Goal: Information Seeking & Learning: Learn about a topic

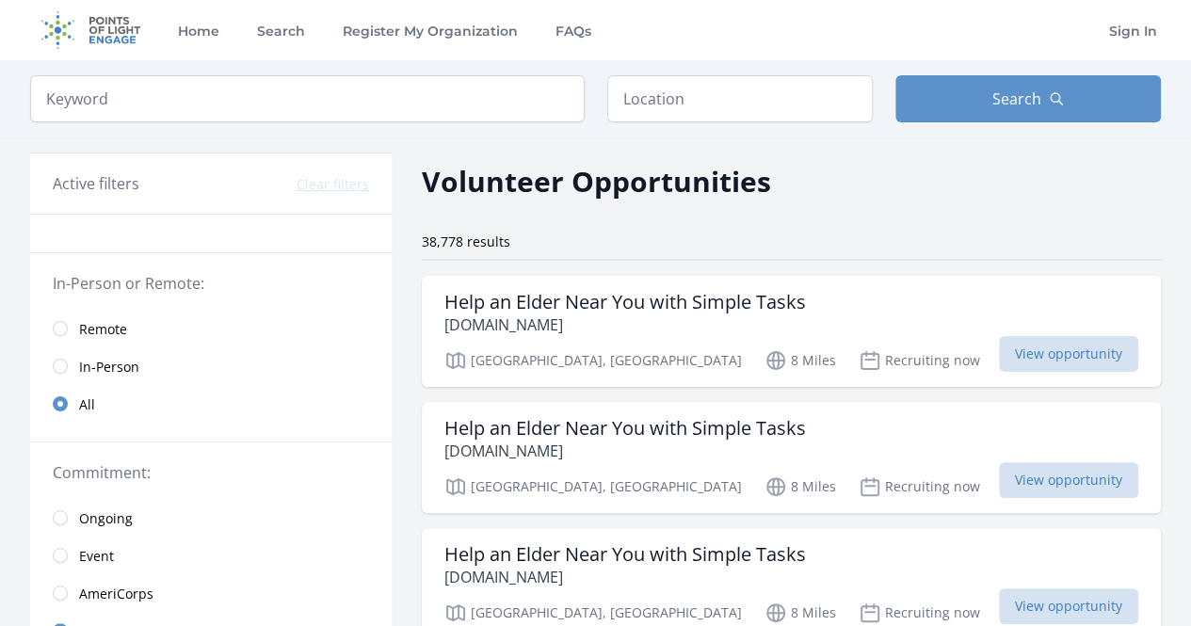
click at [89, 365] on span "In-Person" at bounding box center [109, 367] width 60 height 19
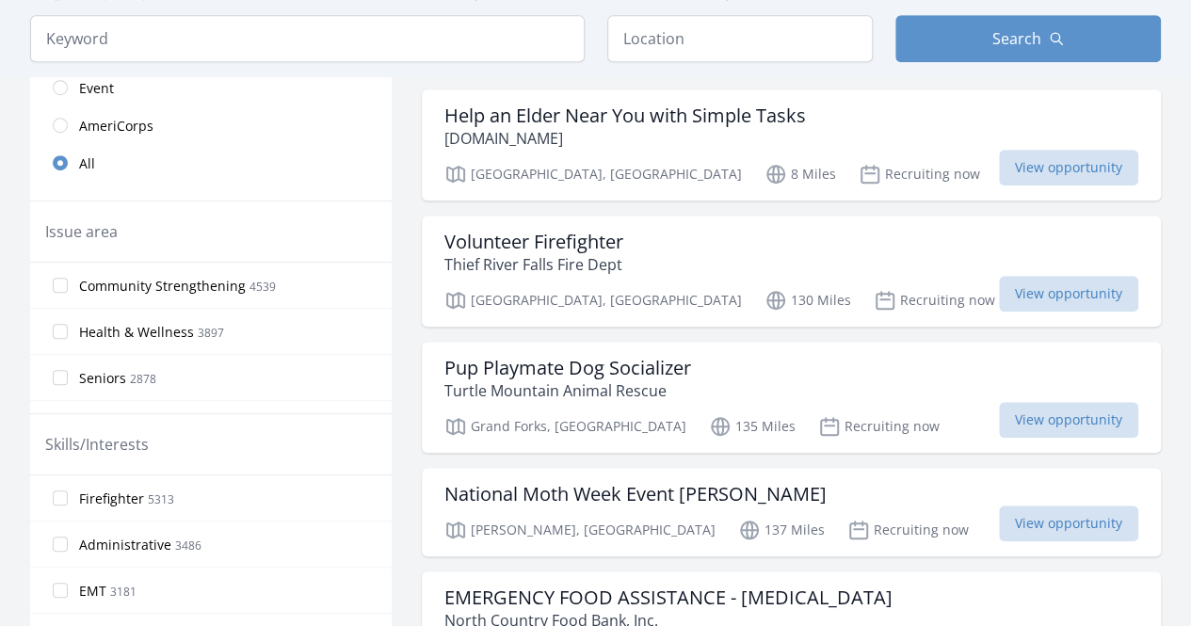
click at [104, 320] on span "Health & Wellness 3897" at bounding box center [151, 331] width 145 height 23
click at [68, 324] on input "Health & Wellness 3897" at bounding box center [60, 331] width 15 height 15
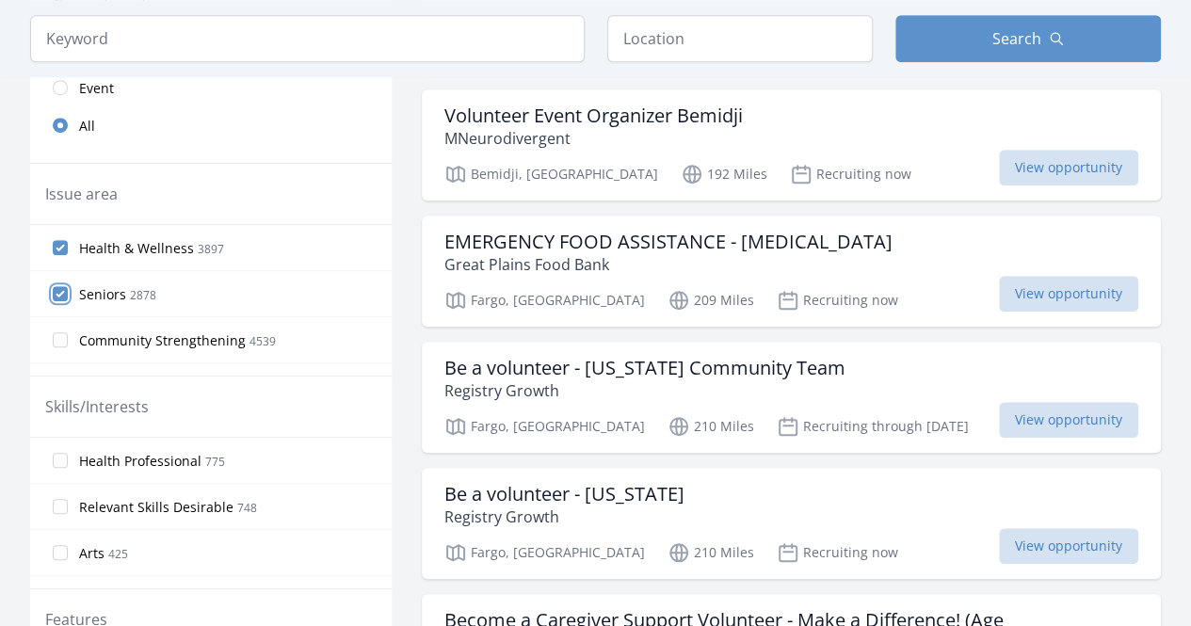
click at [61, 286] on input "Seniors 2878" at bounding box center [60, 293] width 15 height 15
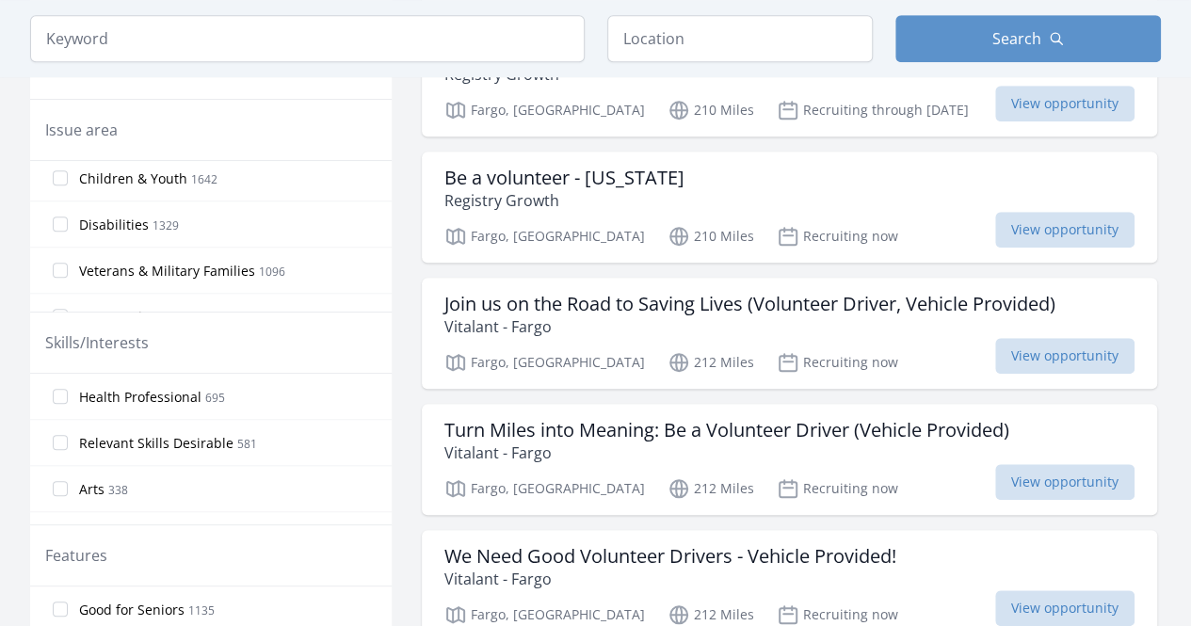
scroll to position [659, 0]
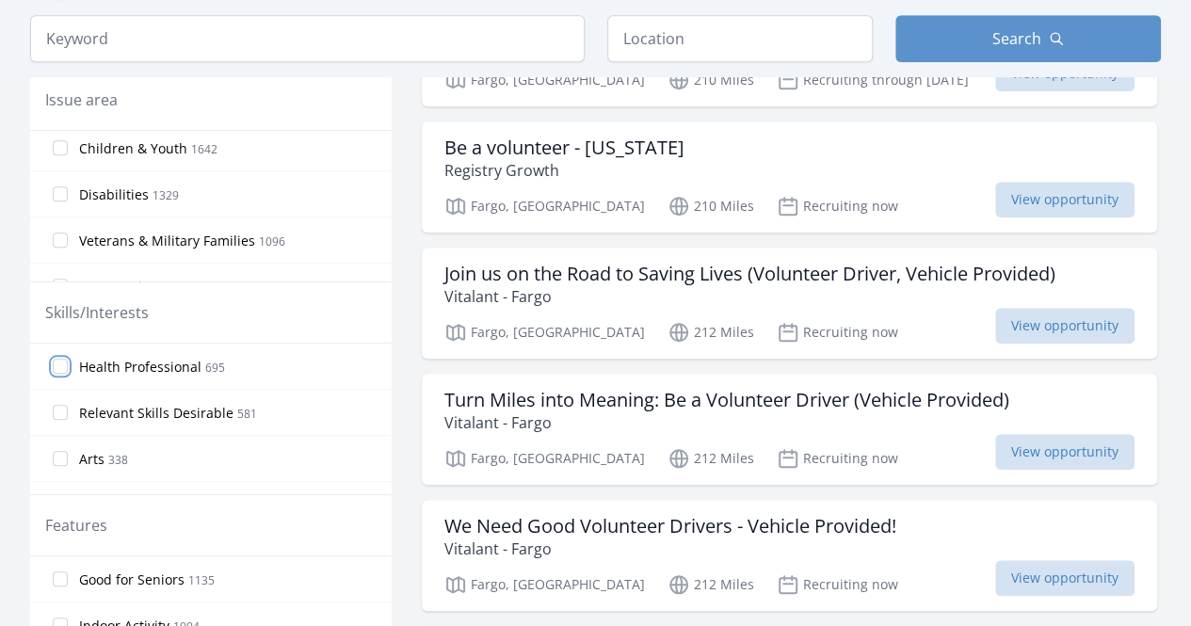
click at [62, 362] on input "Health Professional 695" at bounding box center [60, 366] width 15 height 15
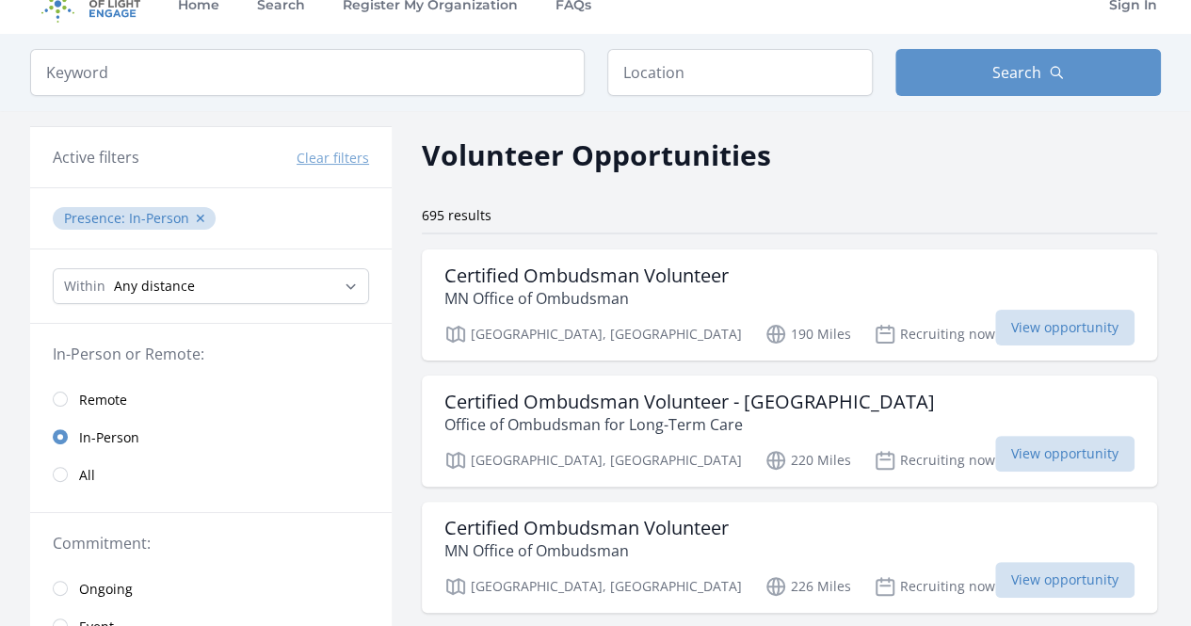
scroll to position [0, 0]
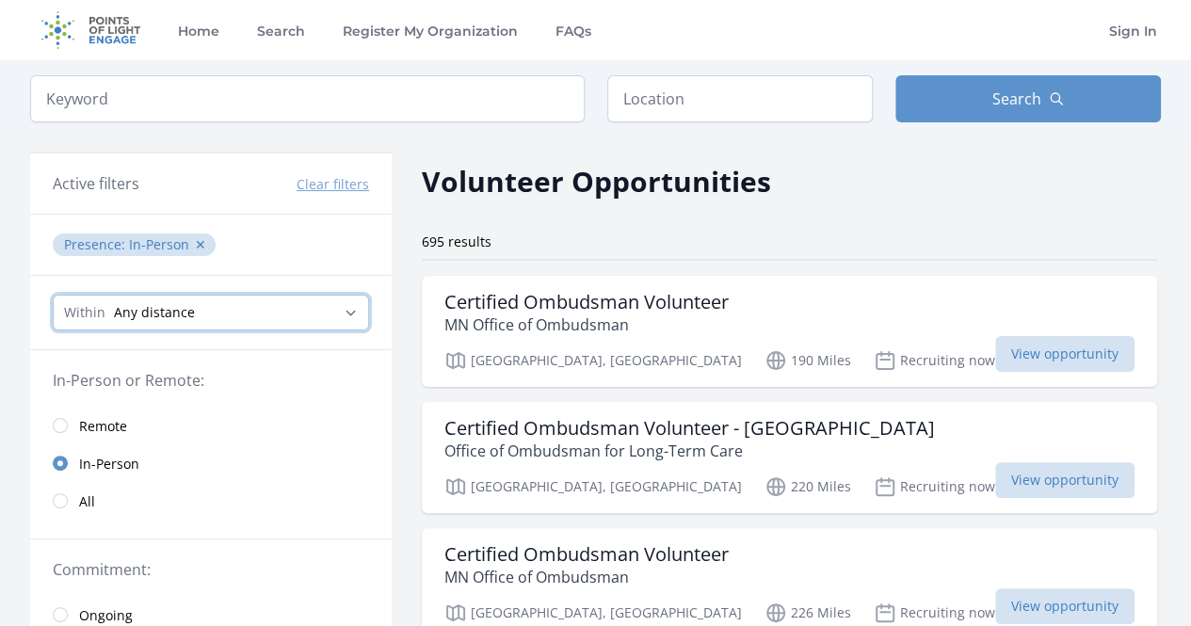
click at [356, 304] on select "Any distance , 5 Miles , 20 Miles , 50 Miles , 100 Miles" at bounding box center [211, 313] width 316 height 36
select select "160934"
click at [53, 295] on select "Any distance , 5 Miles , 20 Miles , 50 Miles , 100 Miles" at bounding box center [211, 313] width 316 height 36
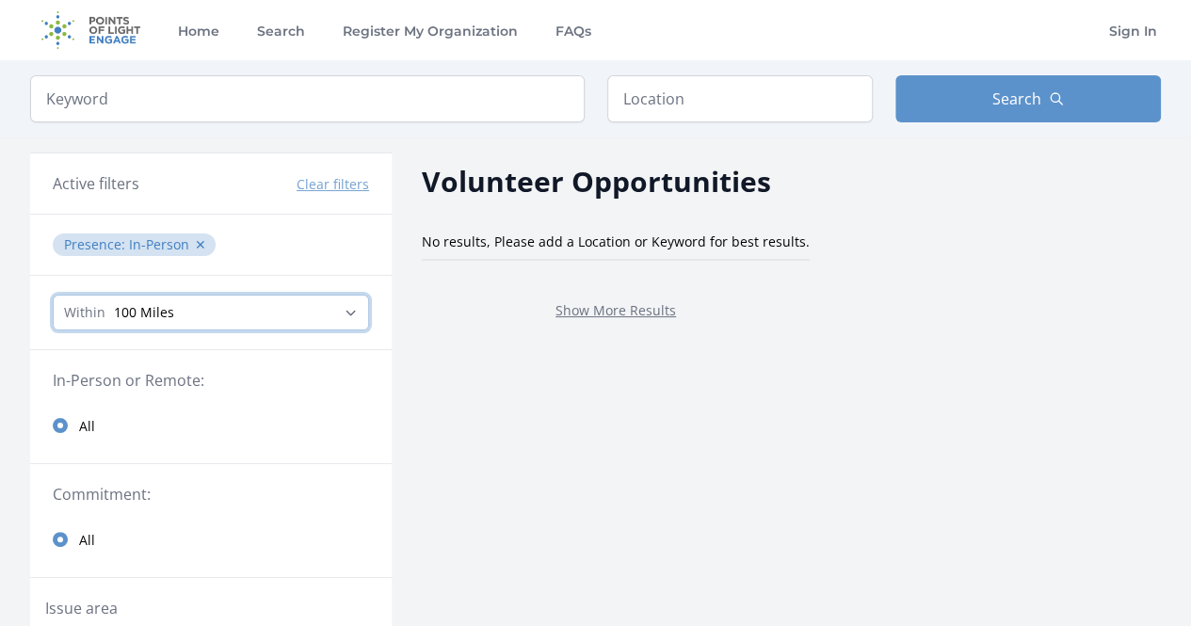
click at [337, 298] on select "Any distance , 5 Miles , 20 Miles , 50 Miles , 100 Miles" at bounding box center [211, 313] width 316 height 36
select select "32186"
click at [53, 295] on select "Any distance , 5 Miles , 20 Miles , 50 Miles , 100 Miles" at bounding box center [211, 313] width 316 height 36
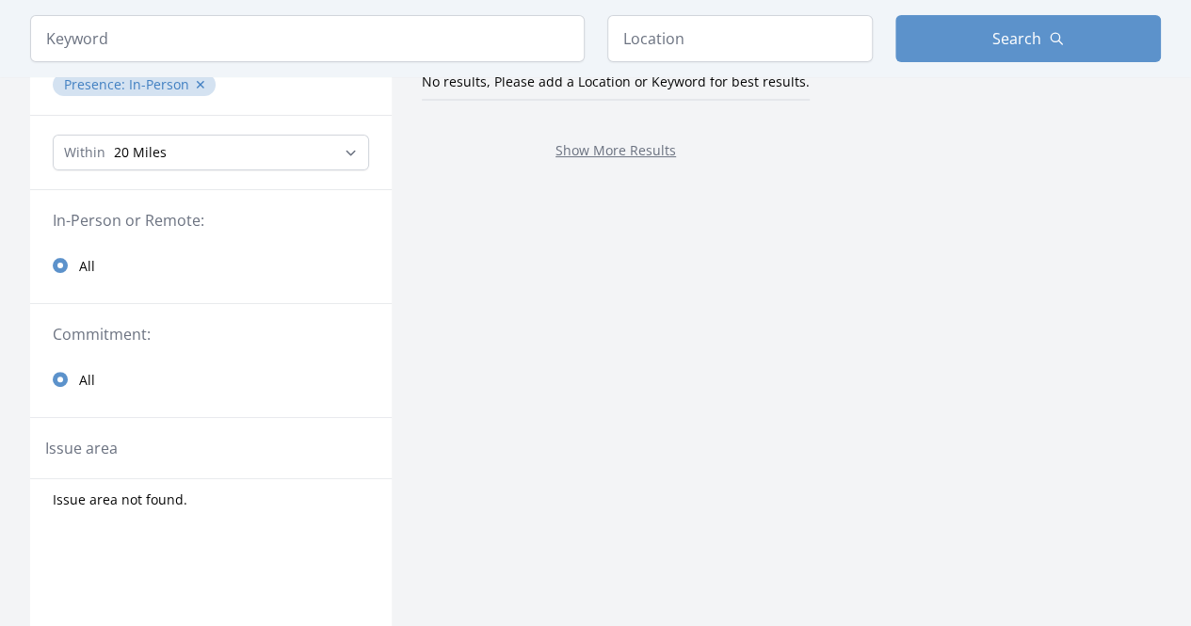
scroll to position [188, 0]
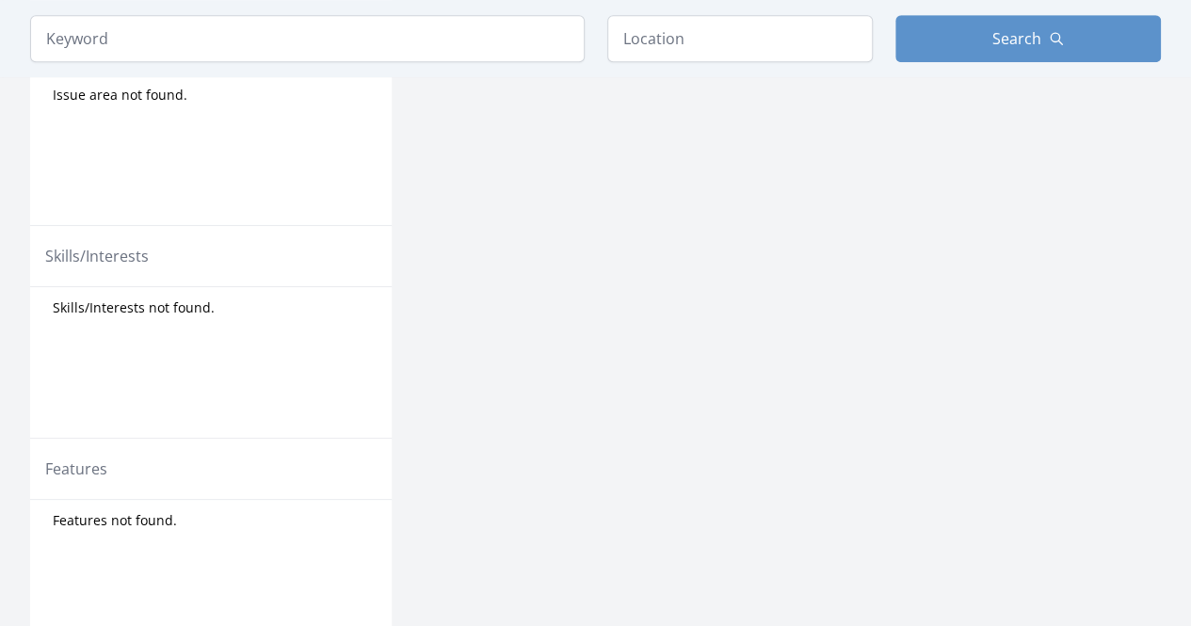
click at [156, 362] on div "Skills/Interests not found." at bounding box center [211, 362] width 362 height 151
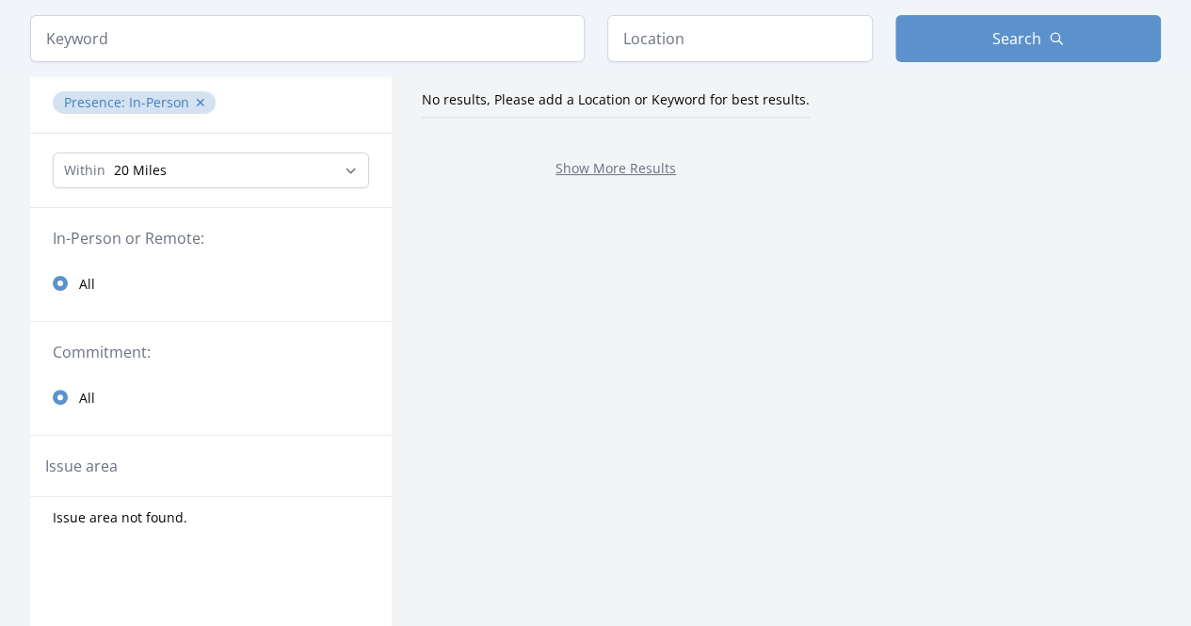
scroll to position [0, 0]
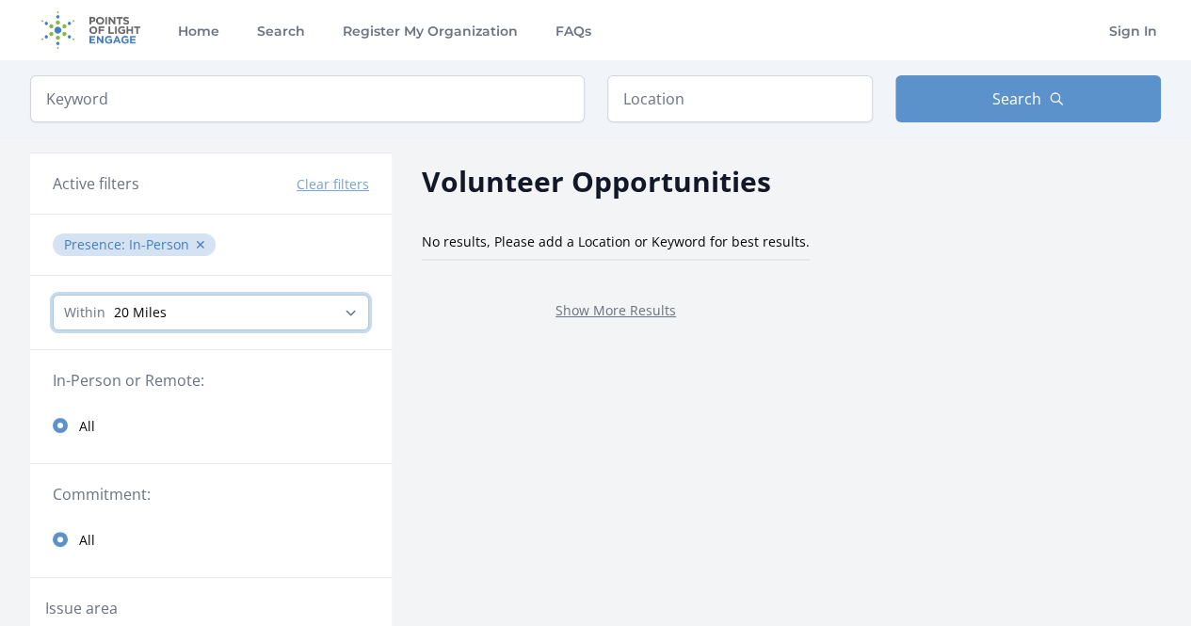
click at [234, 314] on select "Any distance , 5 Miles , 20 Miles , 50 Miles , 100 Miles" at bounding box center [211, 313] width 316 height 36
select select "80467"
click at [53, 295] on select "Any distance , 5 Miles , 20 Miles , 50 Miles , 100 Miles" at bounding box center [211, 313] width 316 height 36
select select "all"
click at [53, 295] on select "Any distance , 5 Miles , 20 Miles , 50 Miles , 100 Miles" at bounding box center [211, 313] width 316 height 36
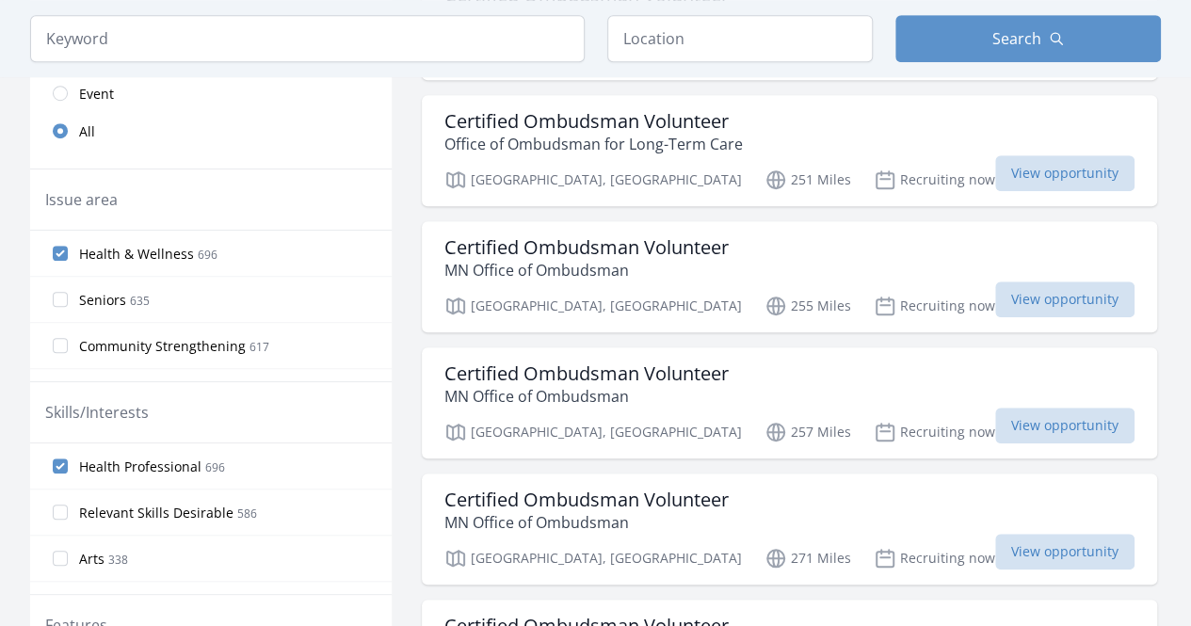
scroll to position [565, 0]
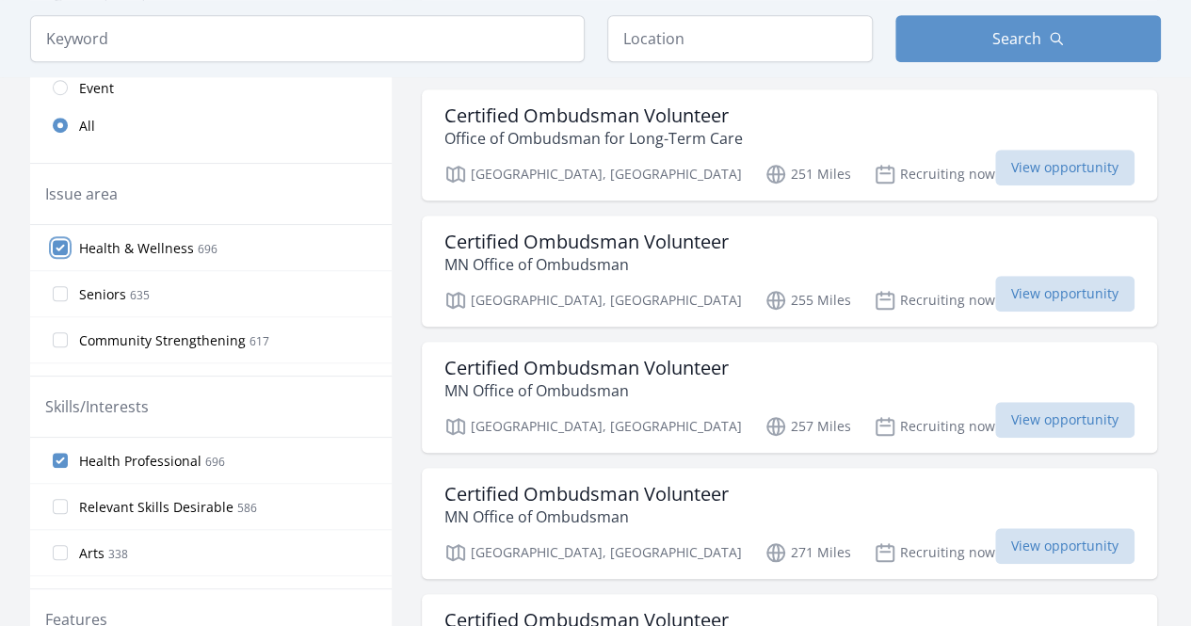
click at [64, 244] on input "Health & Wellness 696" at bounding box center [60, 247] width 15 height 15
click at [98, 455] on span "Health Professional" at bounding box center [140, 461] width 122 height 19
click at [68, 455] on input "Health Professional 835" at bounding box center [60, 460] width 15 height 15
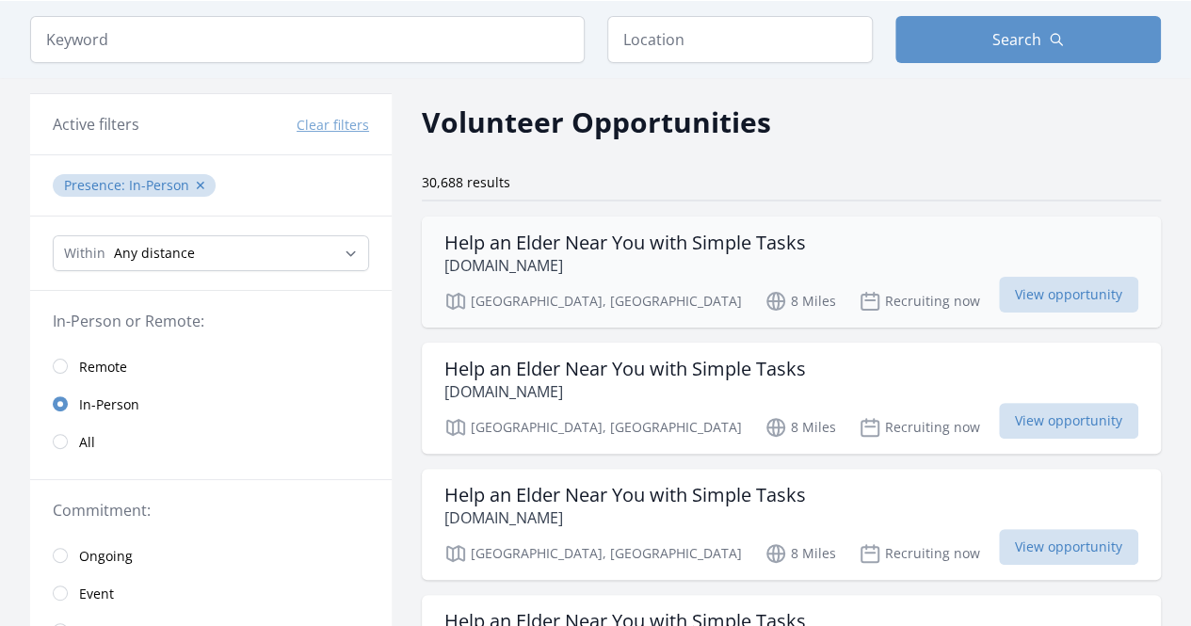
scroll to position [0, 0]
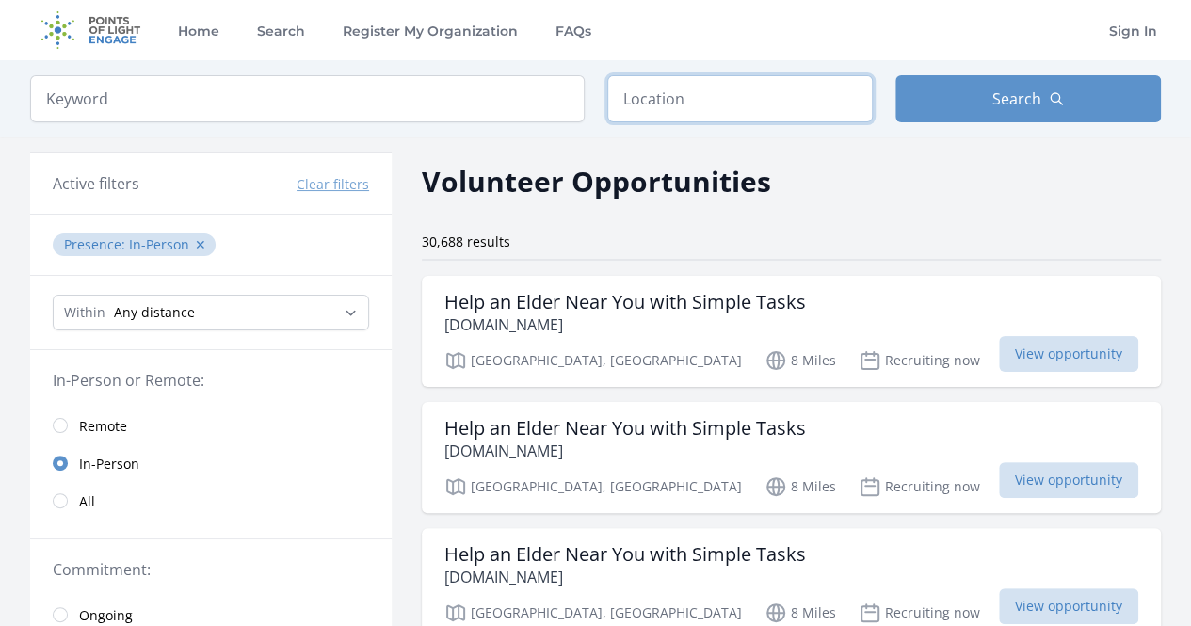
click at [651, 86] on input "text" at bounding box center [740, 98] width 266 height 47
type input "[GEOGRAPHIC_DATA], [GEOGRAPHIC_DATA], [GEOGRAPHIC_DATA]"
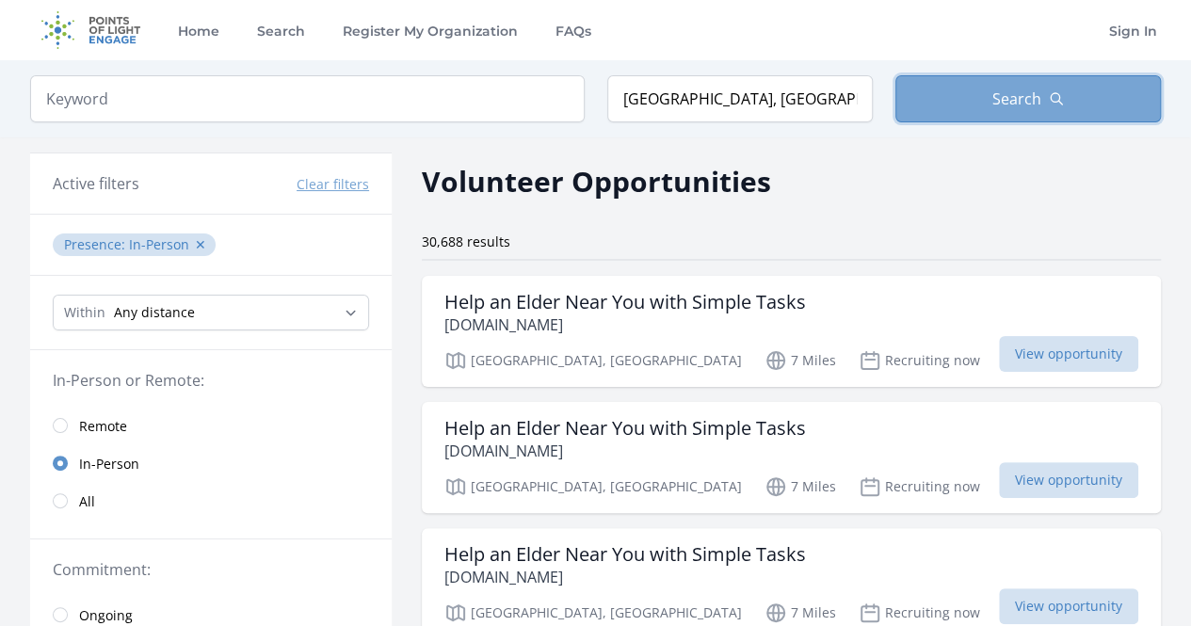
click at [953, 93] on button "Search" at bounding box center [1028, 98] width 266 height 47
click at [1057, 88] on button "Search" at bounding box center [1028, 98] width 266 height 47
click at [1042, 99] on button "Search" at bounding box center [1028, 98] width 266 height 47
click at [963, 106] on button "Search" at bounding box center [1028, 98] width 266 height 47
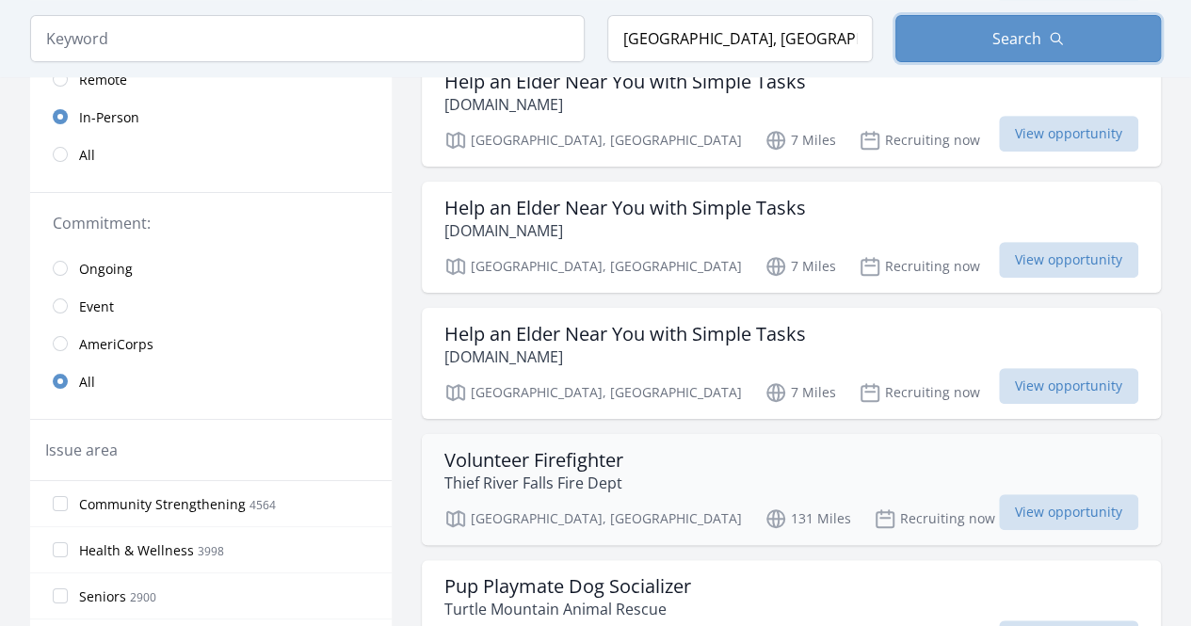
scroll to position [480, 0]
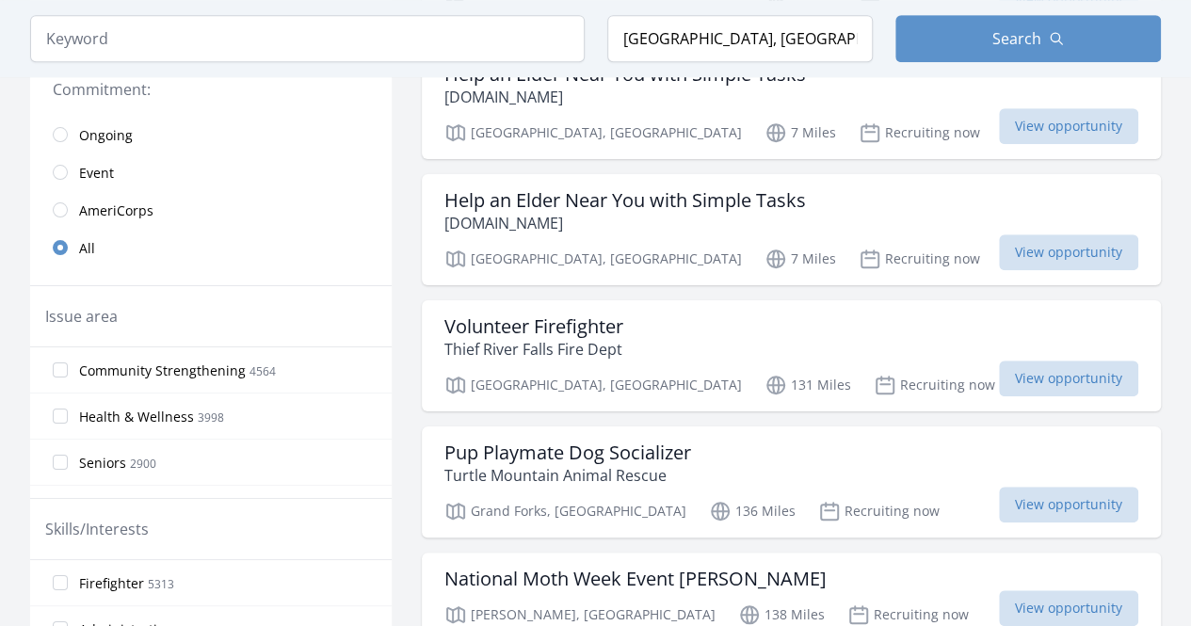
click at [152, 405] on span "Health & Wellness 3998" at bounding box center [151, 416] width 145 height 23
click at [68, 409] on input "Health & Wellness 3998" at bounding box center [60, 416] width 15 height 15
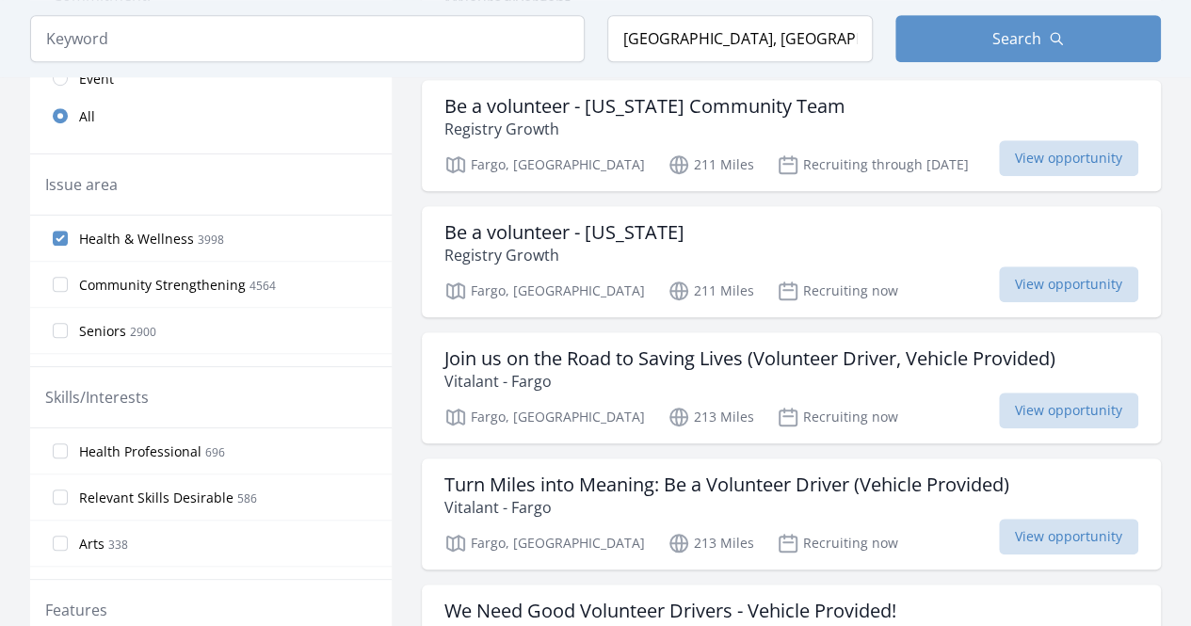
scroll to position [94, 0]
click at [162, 445] on span "Health Professional" at bounding box center [140, 452] width 122 height 19
click at [68, 445] on input "Health Professional 696" at bounding box center [60, 451] width 15 height 15
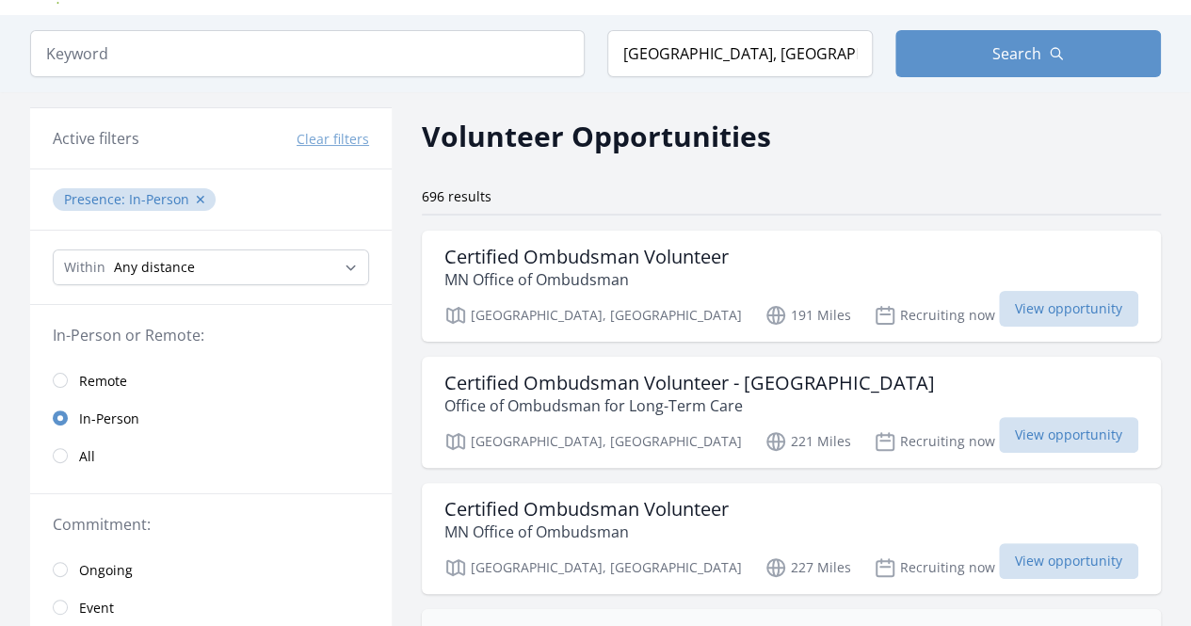
scroll to position [0, 0]
